Goal: Download file/media

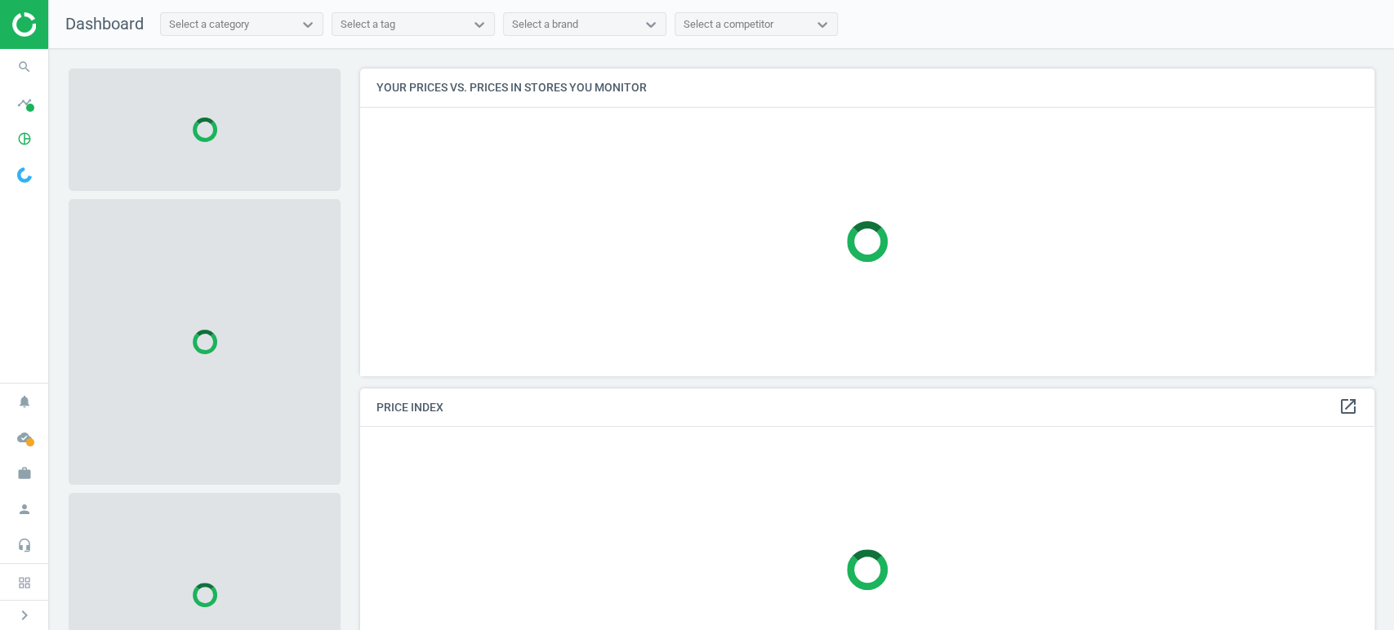
scroll to position [335, 1029]
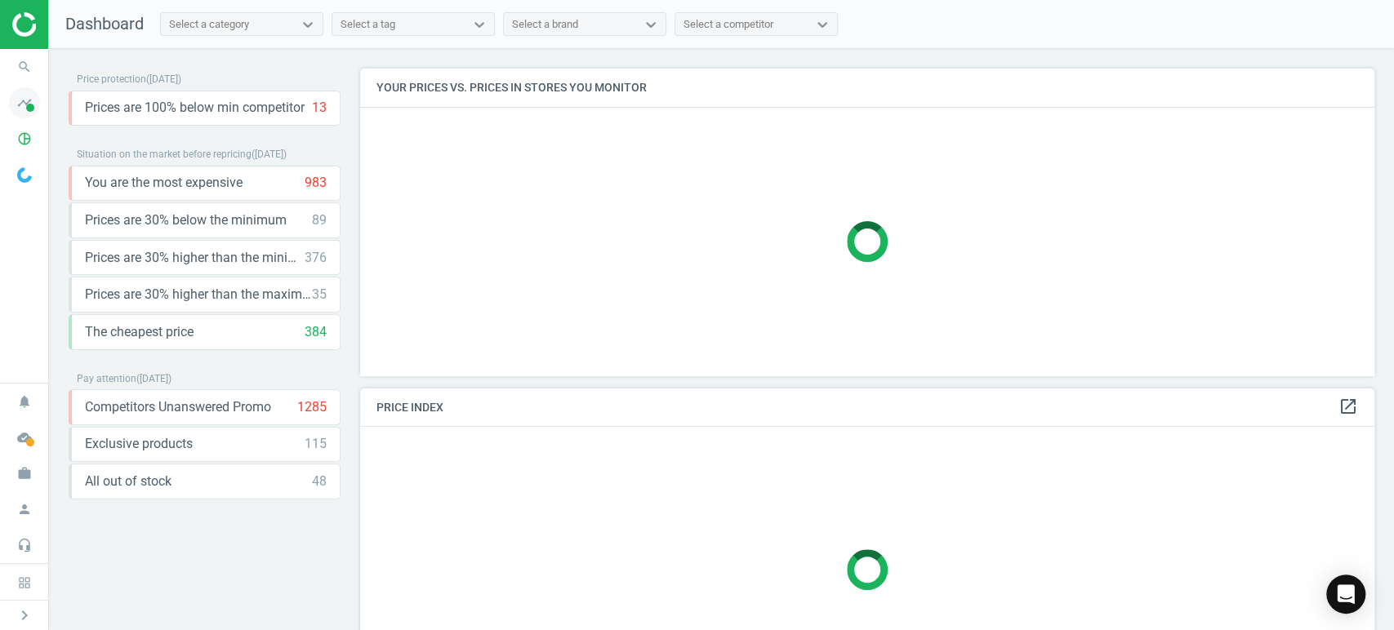
click at [22, 109] on icon "timeline" at bounding box center [24, 102] width 31 height 31
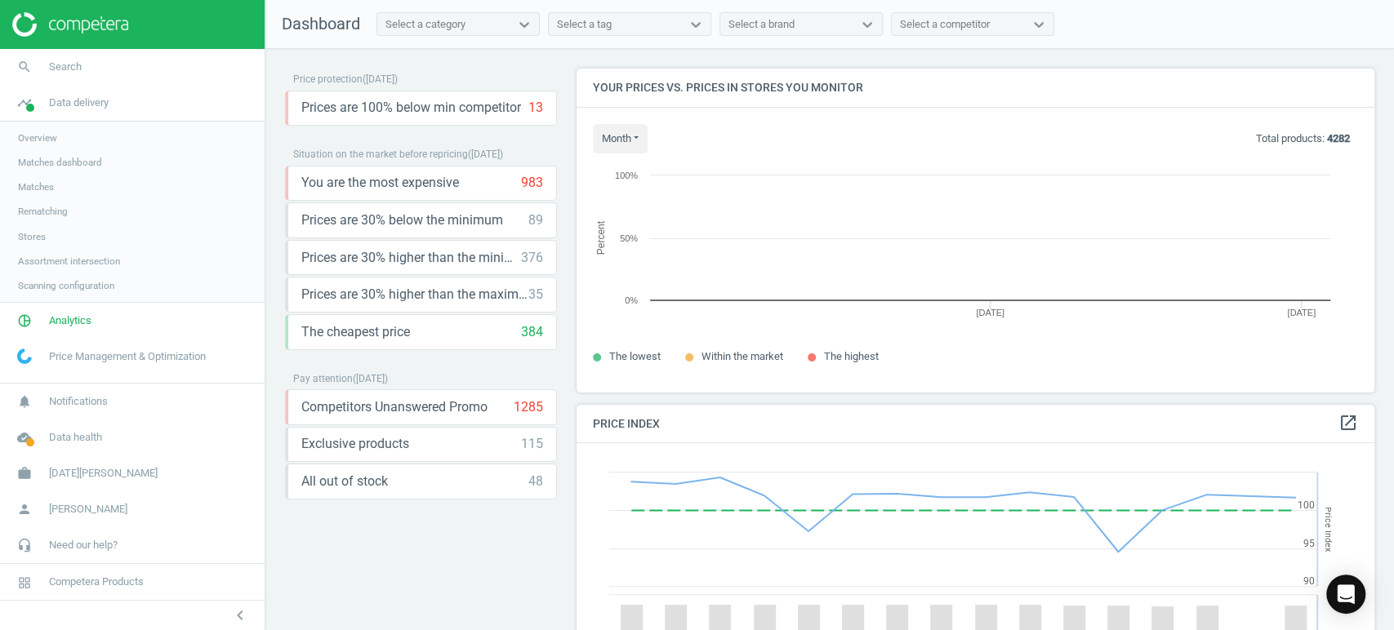
scroll to position [352, 811]
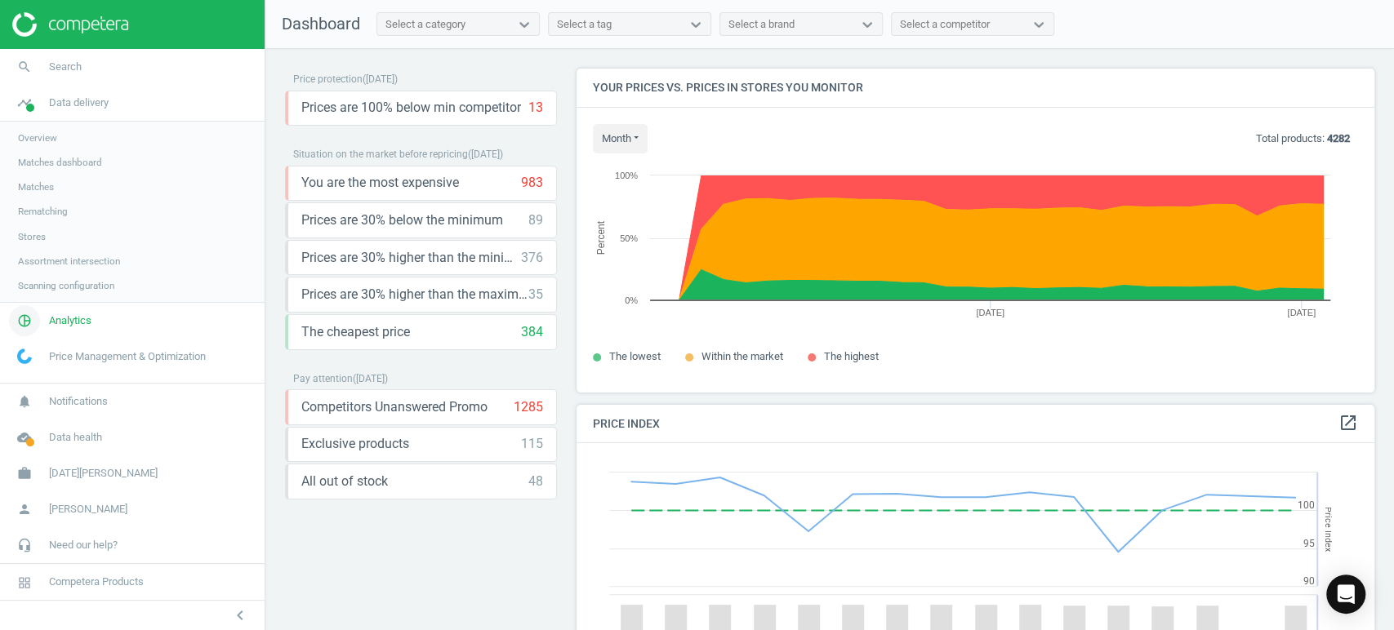
click at [82, 318] on span "Analytics" at bounding box center [70, 320] width 42 height 15
click at [56, 197] on link "Products" at bounding box center [132, 198] width 264 height 24
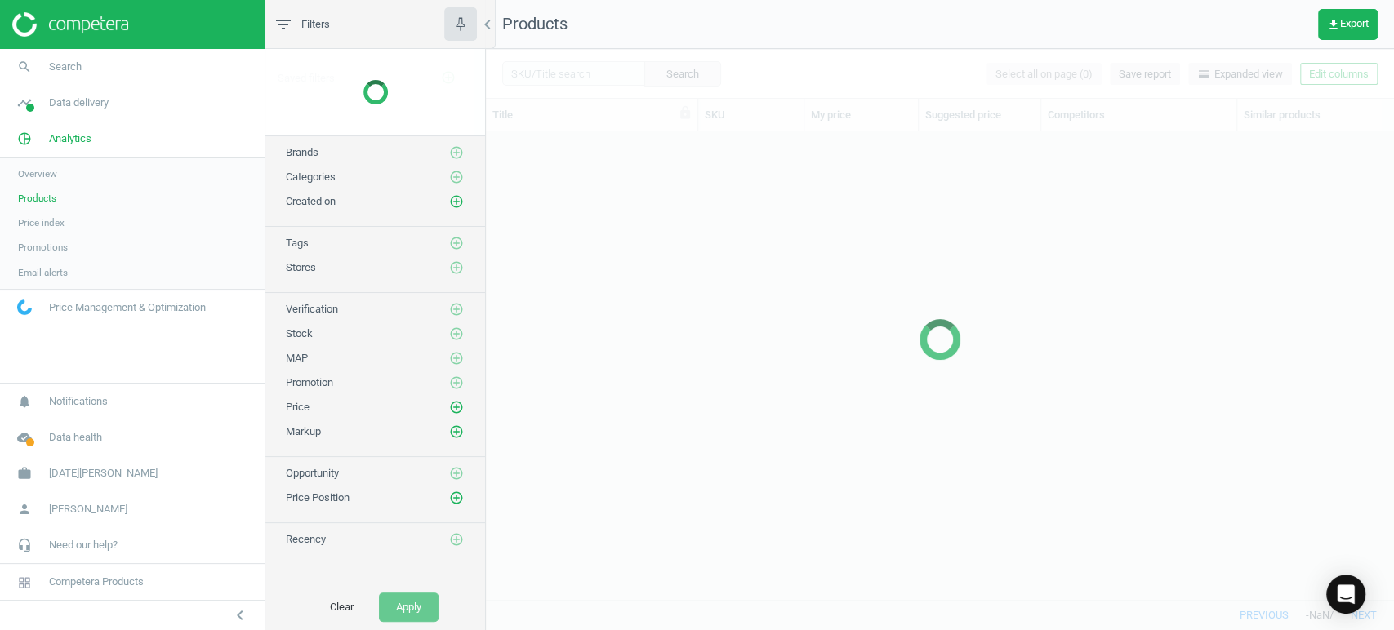
scroll to position [440, 893]
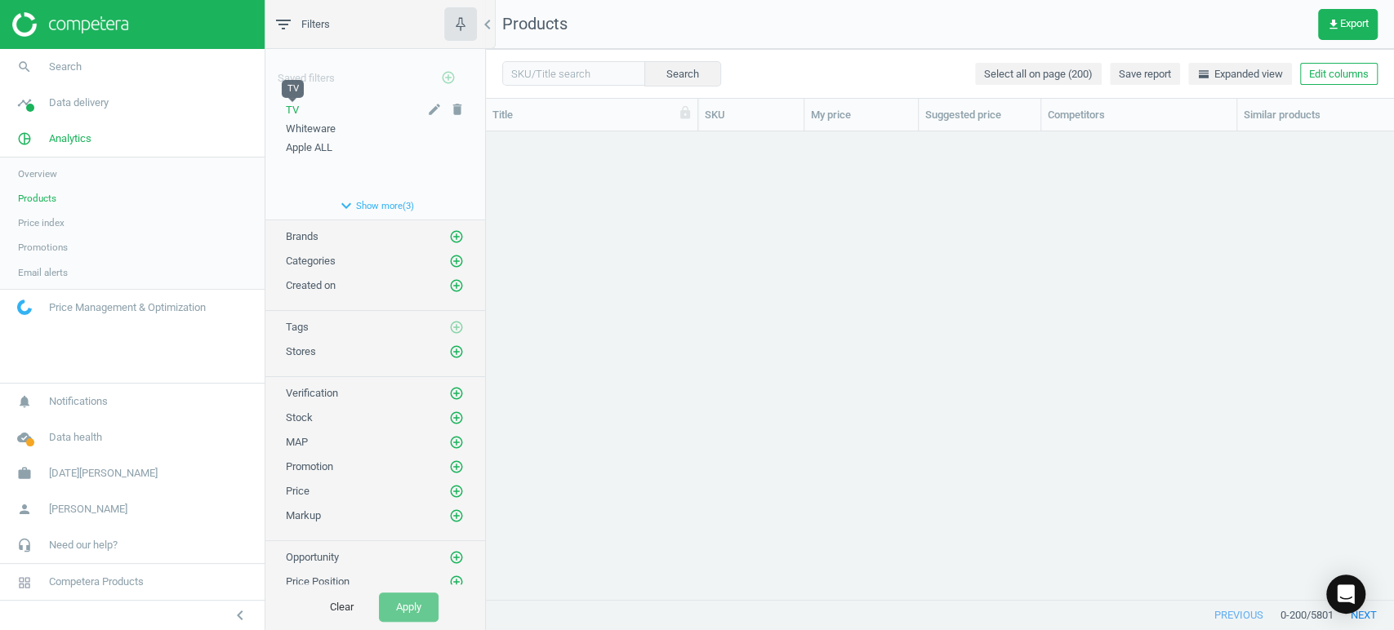
click at [291, 108] on span "TV" at bounding box center [292, 110] width 13 height 12
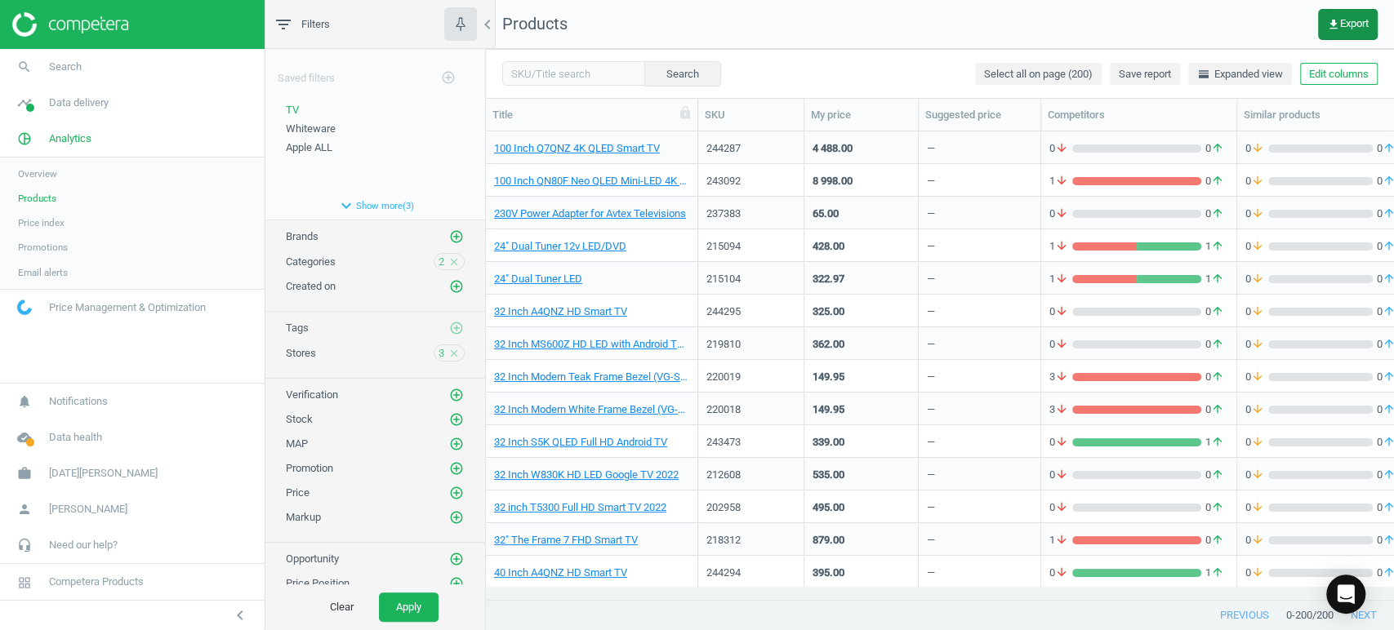
click at [1349, 23] on span "get_app Export" at bounding box center [1348, 24] width 42 height 13
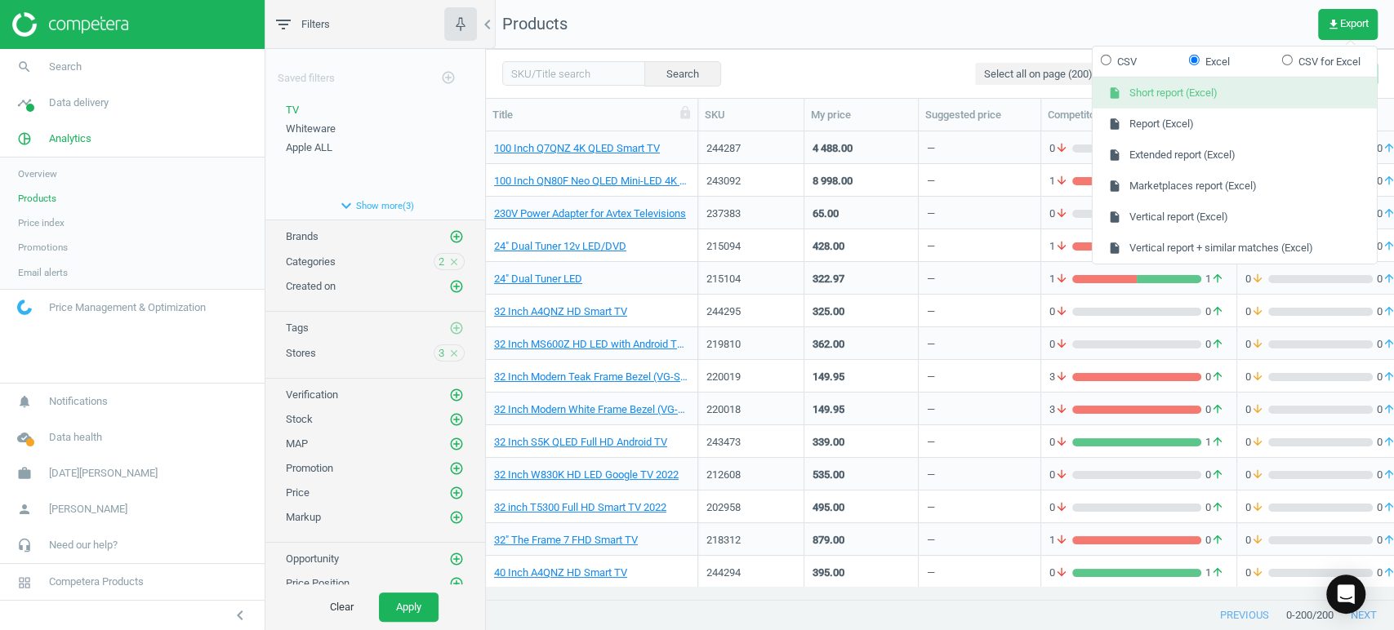
click at [1253, 92] on button "insert_drive_file Short report (Excel)" at bounding box center [1234, 93] width 284 height 31
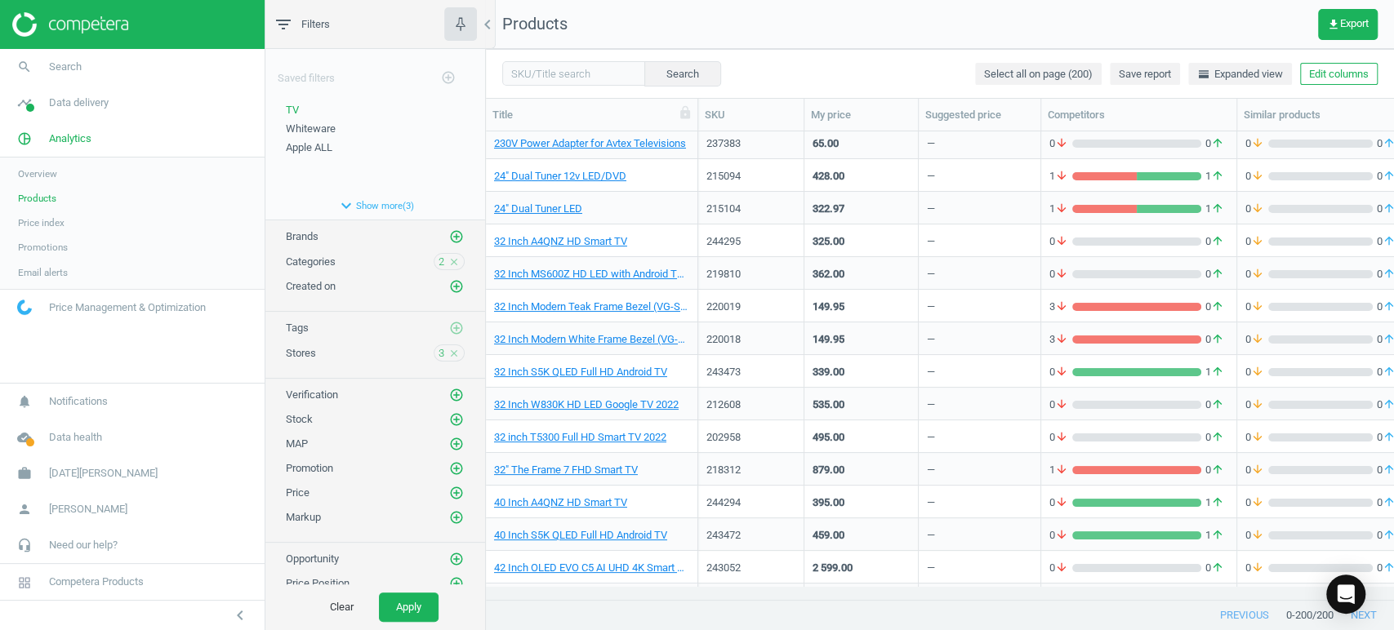
scroll to position [81, 0]
